Goal: Find specific page/section: Find specific page/section

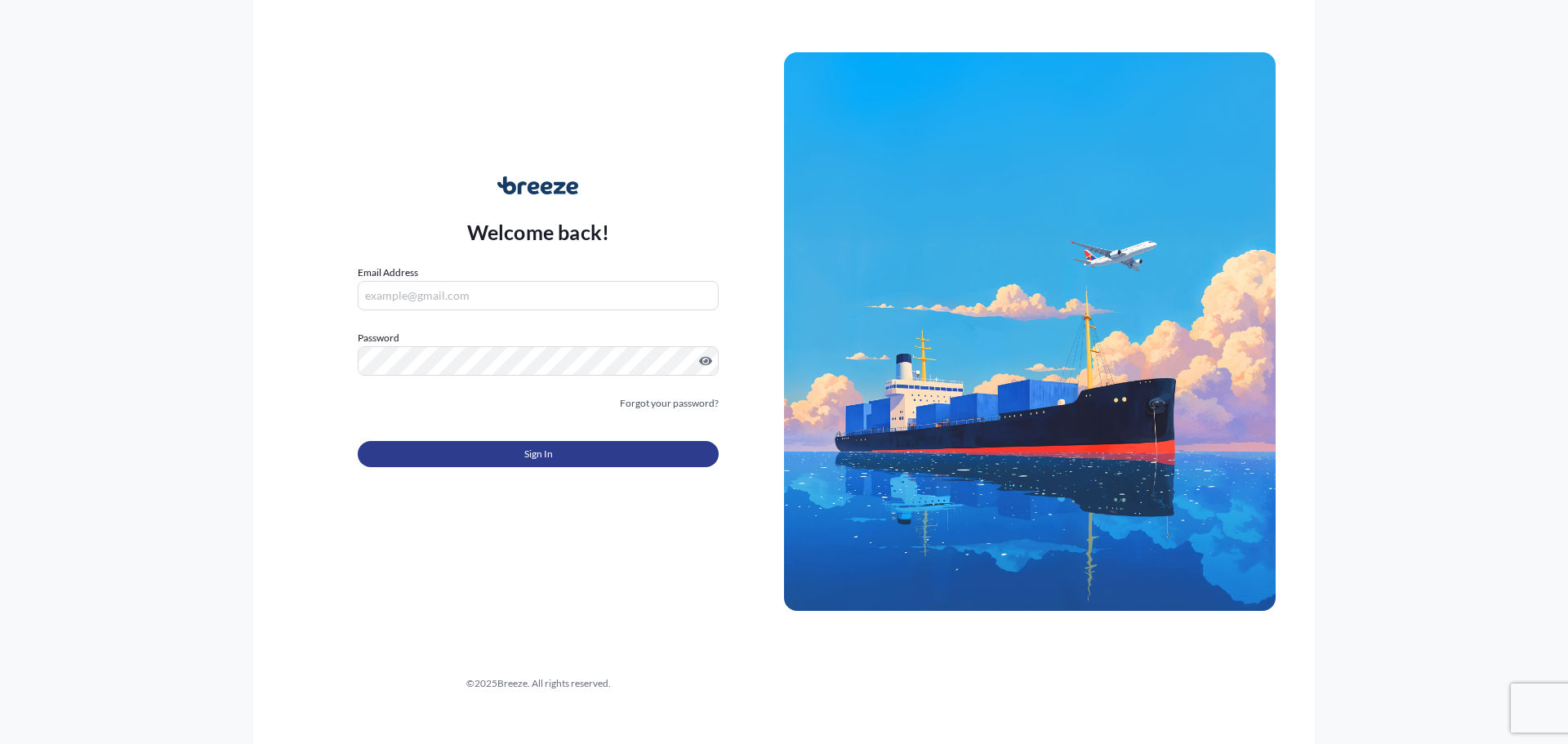
type input "[PERSON_NAME][EMAIL_ADDRESS][DOMAIN_NAME]"
click at [492, 466] on button "Sign In" at bounding box center [537, 453] width 361 height 26
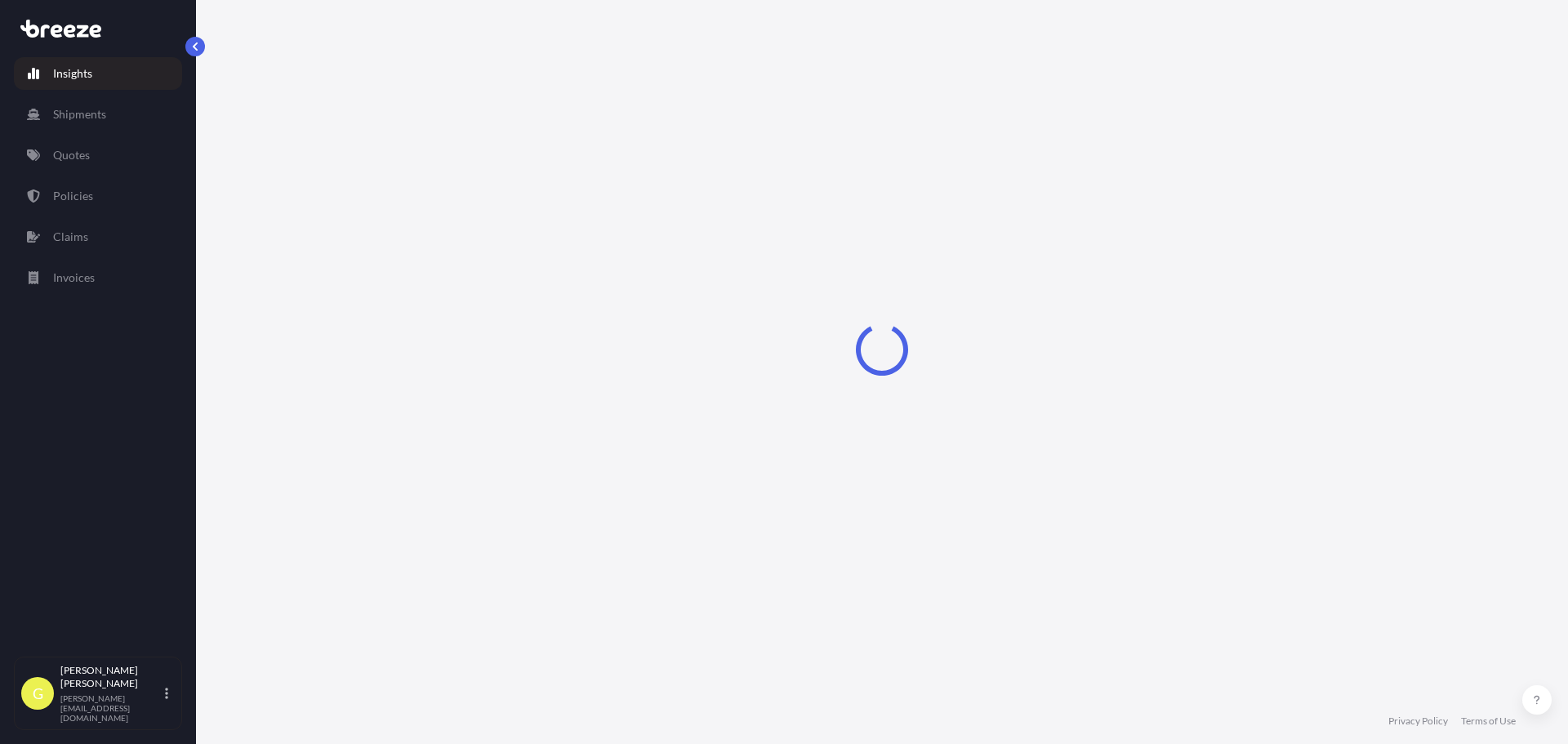
select select "2025"
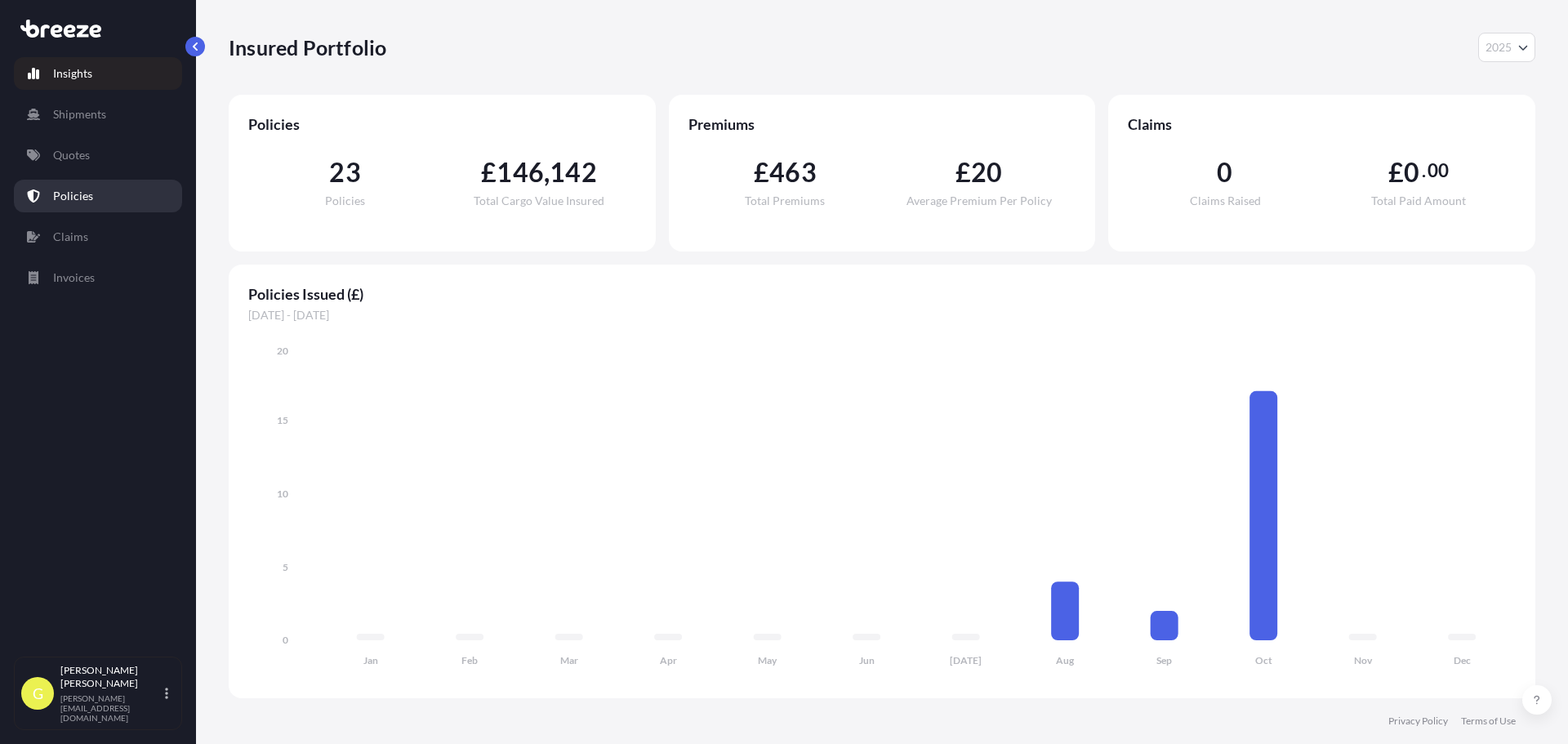
click at [106, 199] on link "Policies" at bounding box center [99, 196] width 168 height 32
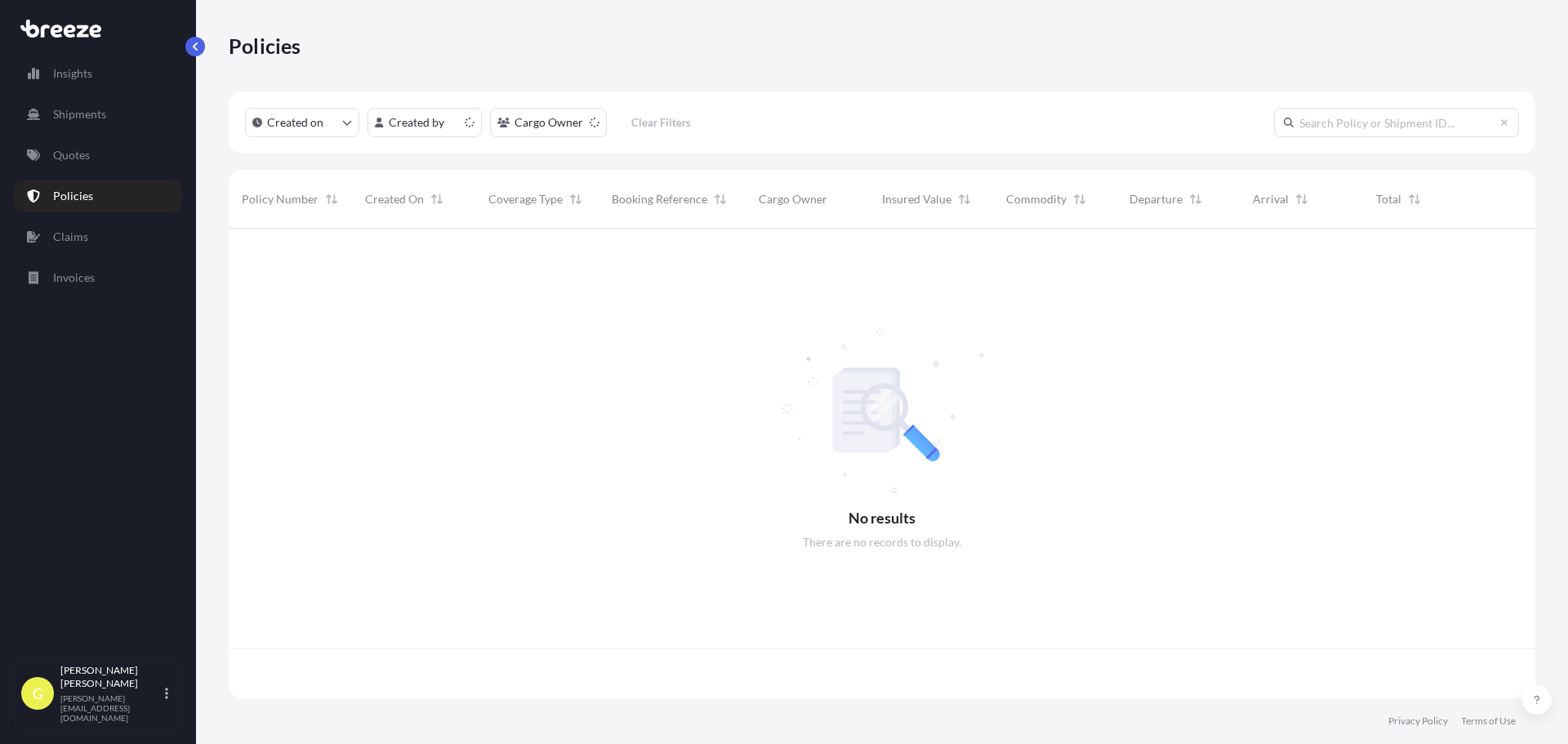
scroll to position [466, 1295]
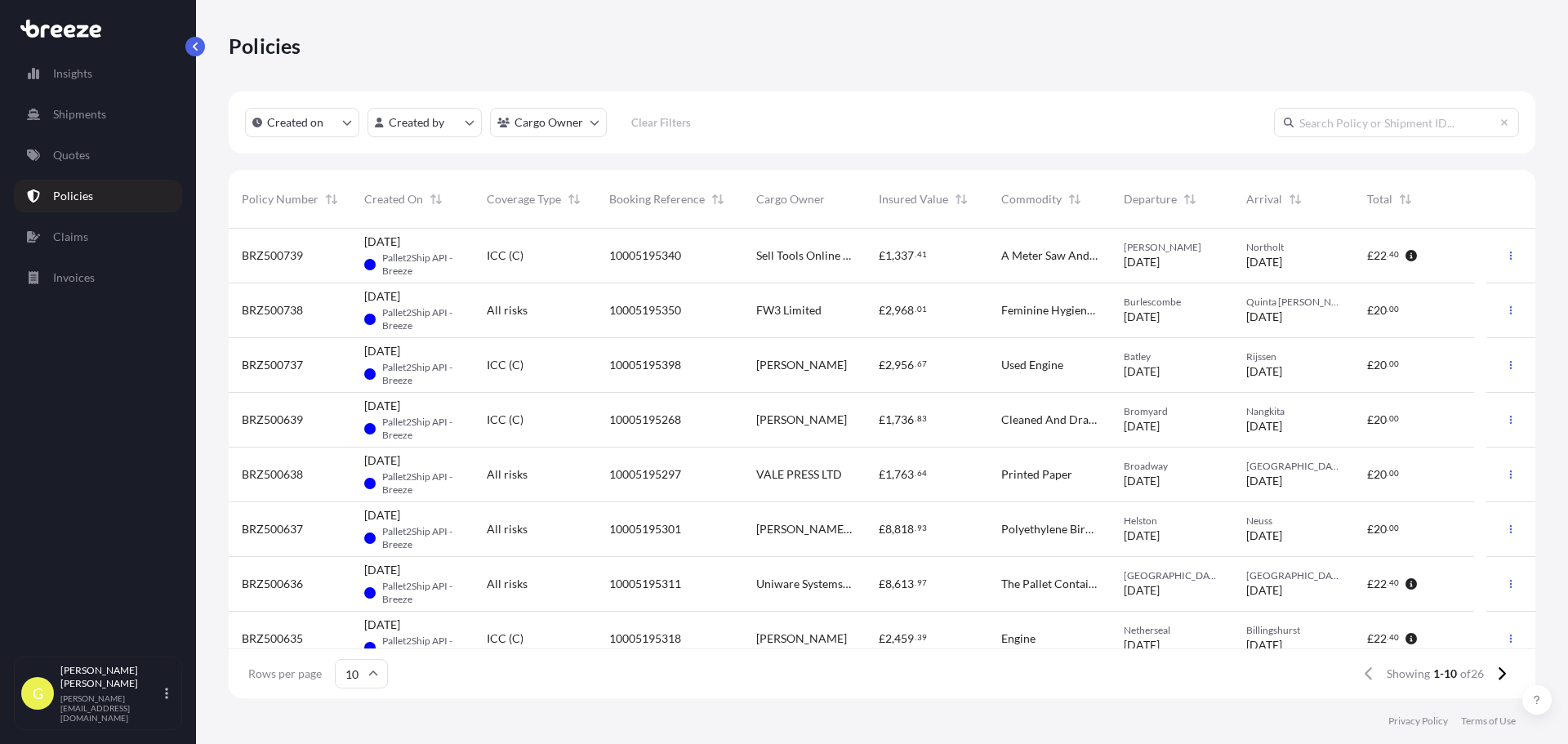
scroll to position [13, 13]
